Goal: Task Accomplishment & Management: Use online tool/utility

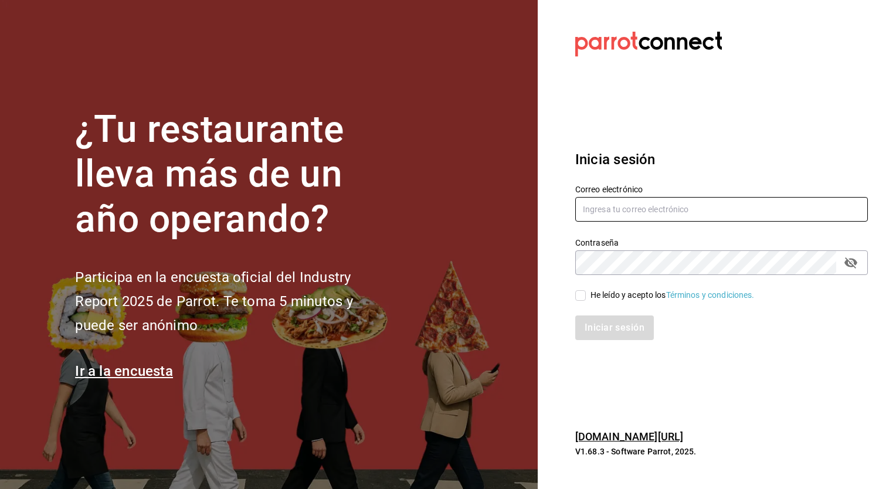
type input "[EMAIL_ADDRESS][PERSON_NAME][DOMAIN_NAME]"
click at [583, 294] on input "He leído y acepto los Términos y condiciones." at bounding box center [580, 295] width 11 height 11
checkbox input "true"
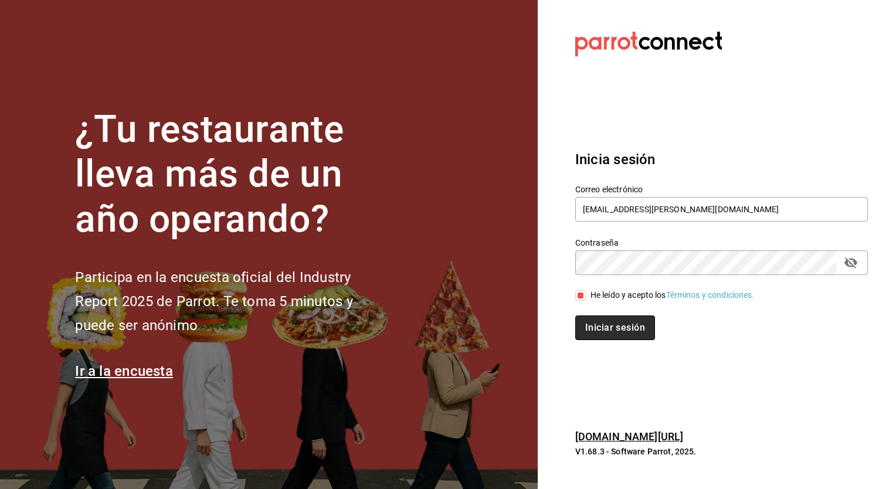
click at [614, 337] on button "Iniciar sesión" at bounding box center [615, 327] width 80 height 25
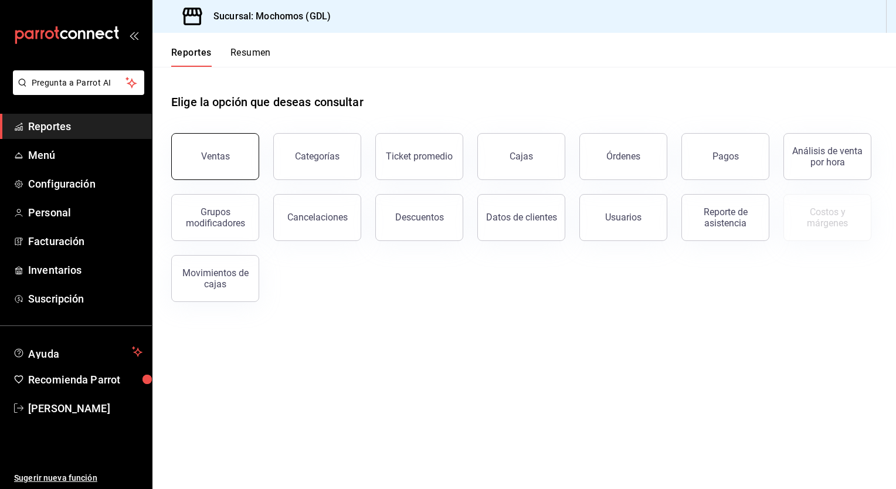
click at [247, 168] on button "Ventas" at bounding box center [215, 156] width 88 height 47
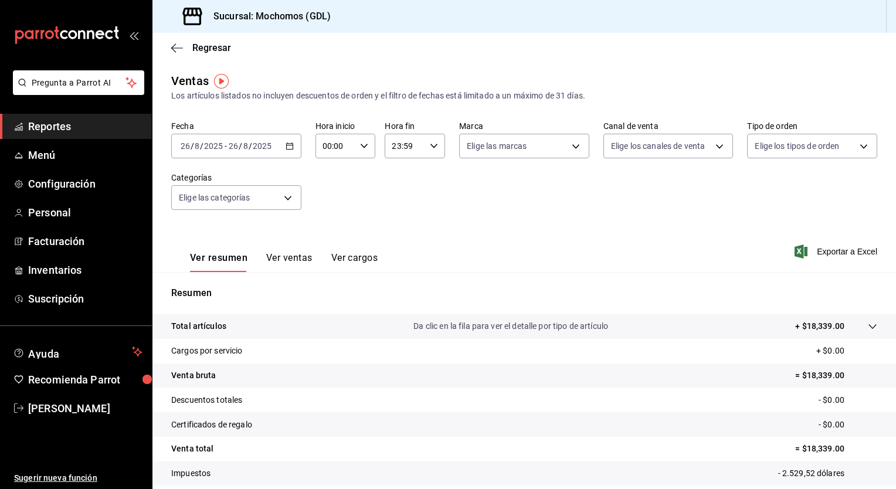
click at [288, 154] on div "[DATE] [DATE] - [DATE] [DATE]" at bounding box center [236, 146] width 130 height 25
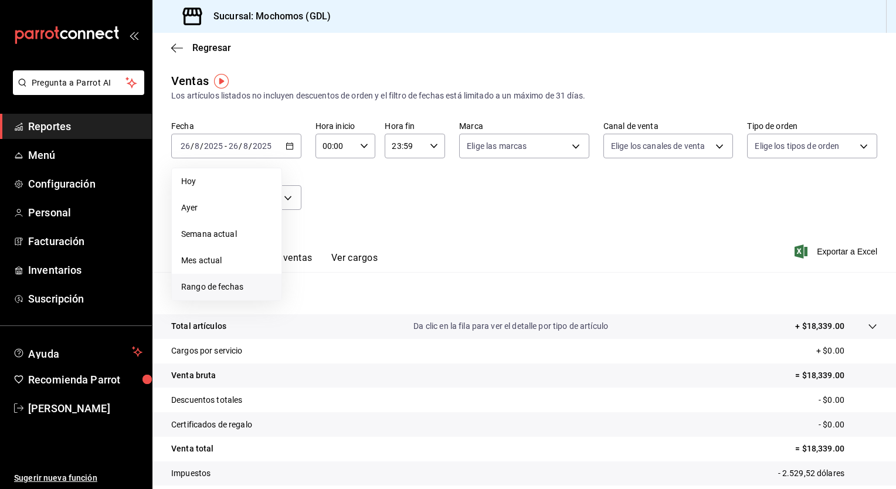
click at [220, 283] on span "Rango de fechas" at bounding box center [226, 287] width 91 height 12
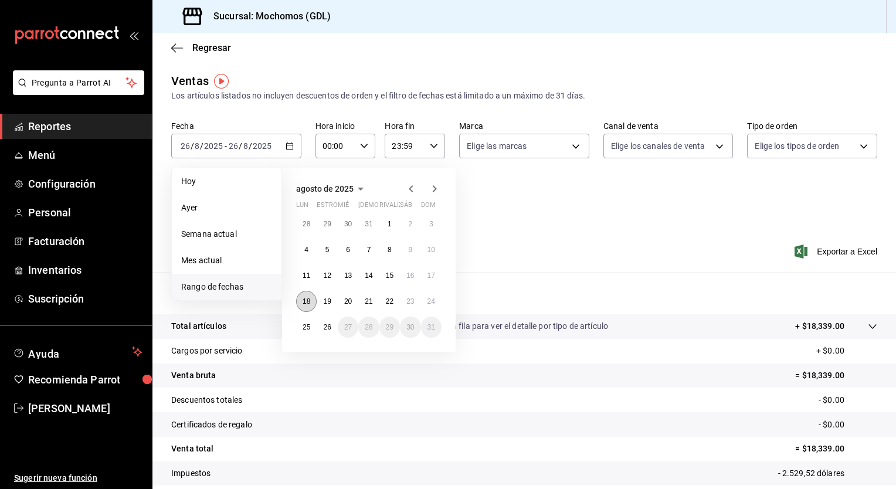
click at [310, 301] on button "18" at bounding box center [306, 301] width 21 height 21
click at [308, 330] on abbr "25" at bounding box center [307, 327] width 8 height 8
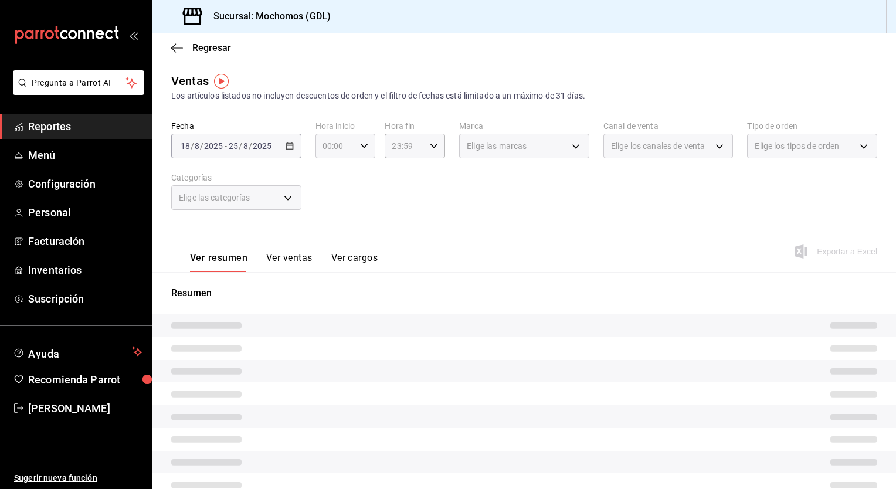
click at [364, 142] on icon "button" at bounding box center [364, 146] width 8 height 8
click at [331, 185] on span "05" at bounding box center [328, 181] width 11 height 9
type input "05:00"
click at [412, 175] on div at bounding box center [448, 244] width 896 height 489
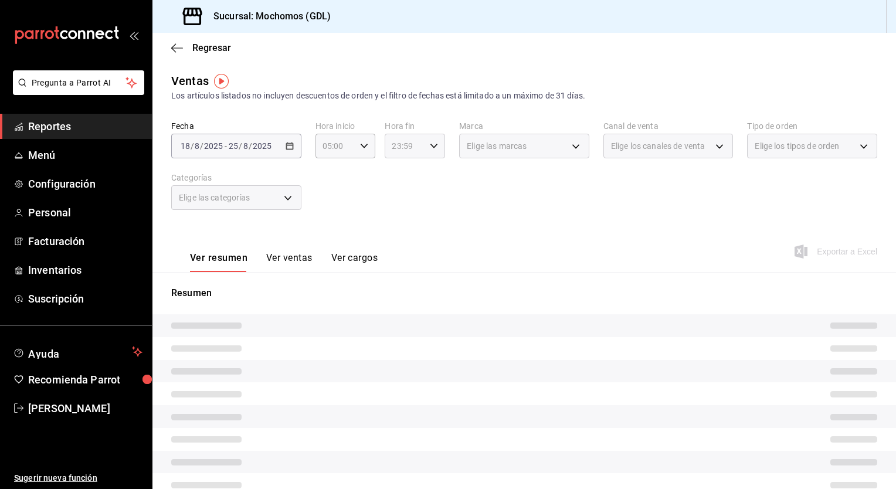
click at [434, 142] on icon "button" at bounding box center [434, 146] width 8 height 8
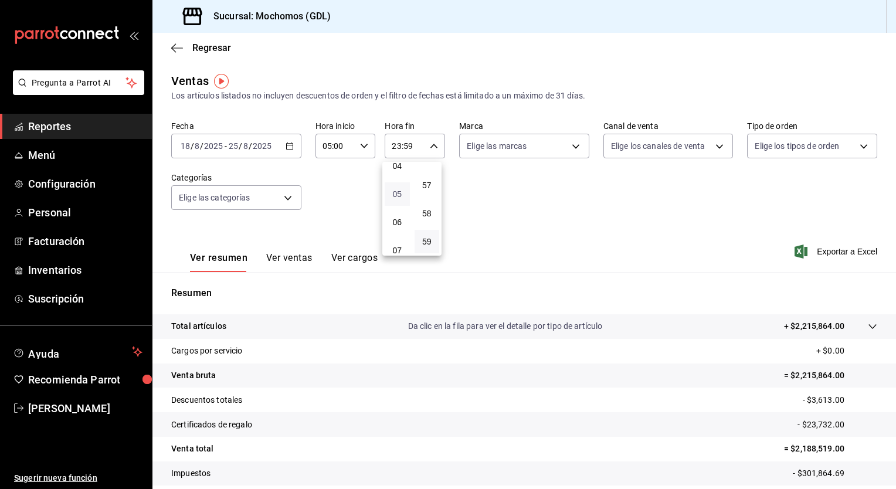
click at [401, 198] on span "05" at bounding box center [397, 193] width 11 height 9
type input "05:59"
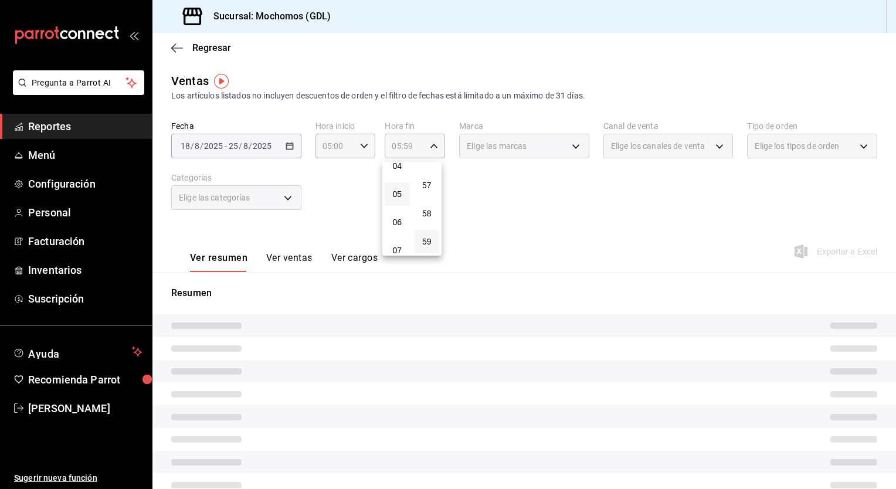
click at [469, 188] on div at bounding box center [448, 244] width 896 height 489
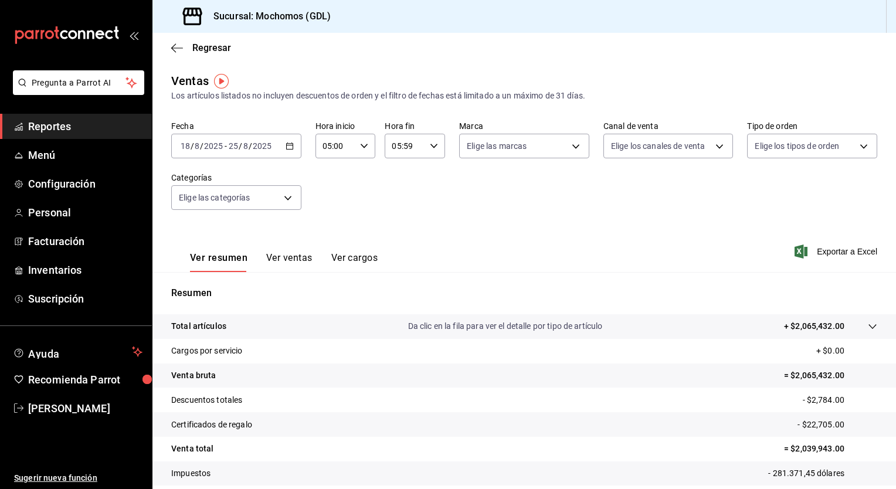
click at [481, 191] on div "Fecha [DATE] [DATE] - [DATE] [DATE] Hora inicio 05:00 Hora inicio Hora fin 05:5…" at bounding box center [524, 172] width 706 height 103
click at [573, 149] on body "Pregunta a Parrot AI Reportes Menú Configuración Personal Facturación Inventari…" at bounding box center [448, 244] width 896 height 489
click at [504, 233] on span "Mochomos (GDL)" at bounding box center [533, 231] width 91 height 12
type input "36c25d4a-7cb0-456c-a434-e981d54830bc"
checkbox input "true"
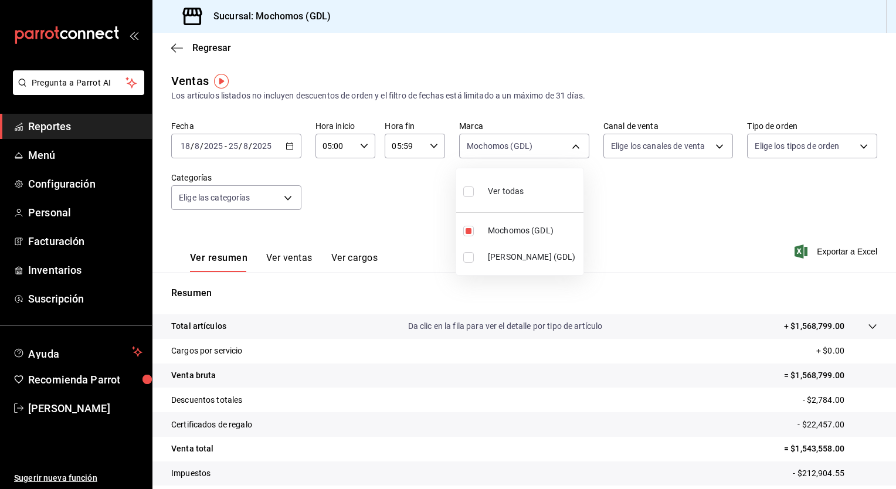
click at [632, 229] on div at bounding box center [448, 244] width 896 height 489
click at [817, 250] on font "Exportar a Excel" at bounding box center [847, 251] width 60 height 9
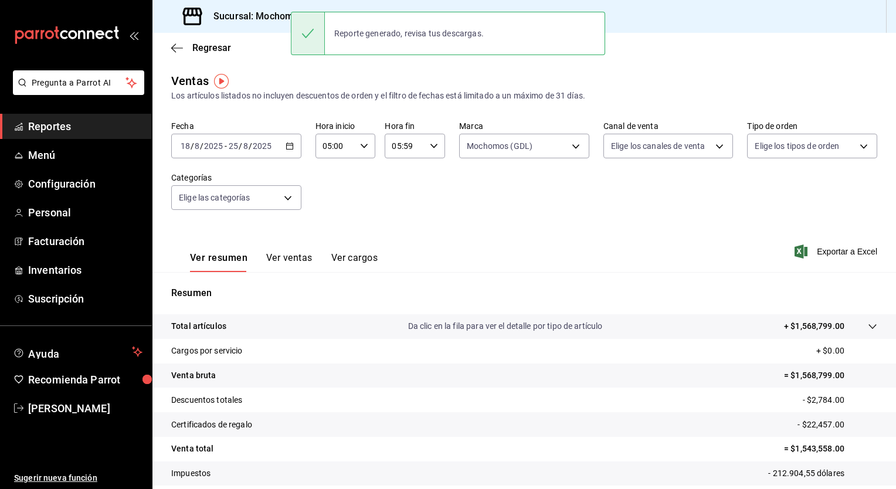
scroll to position [73, 0]
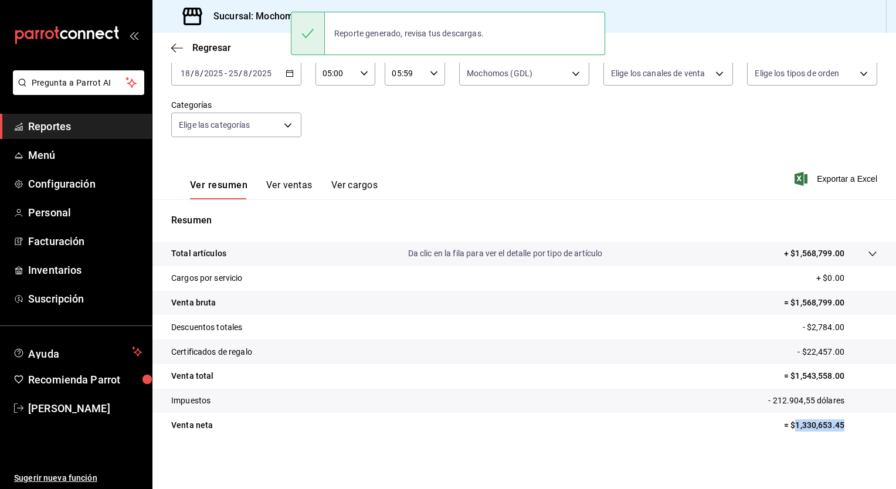
drag, startPoint x: 788, startPoint y: 424, endPoint x: 837, endPoint y: 421, distance: 49.3
click at [837, 421] on p "= $1,330,653.45" at bounding box center [830, 425] width 93 height 12
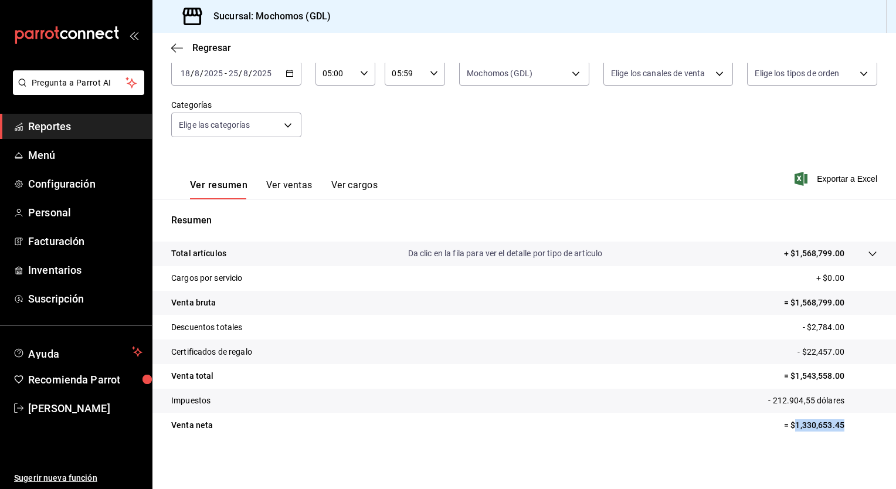
copy p "1,330,653.45"
